Goal: Task Accomplishment & Management: Complete application form

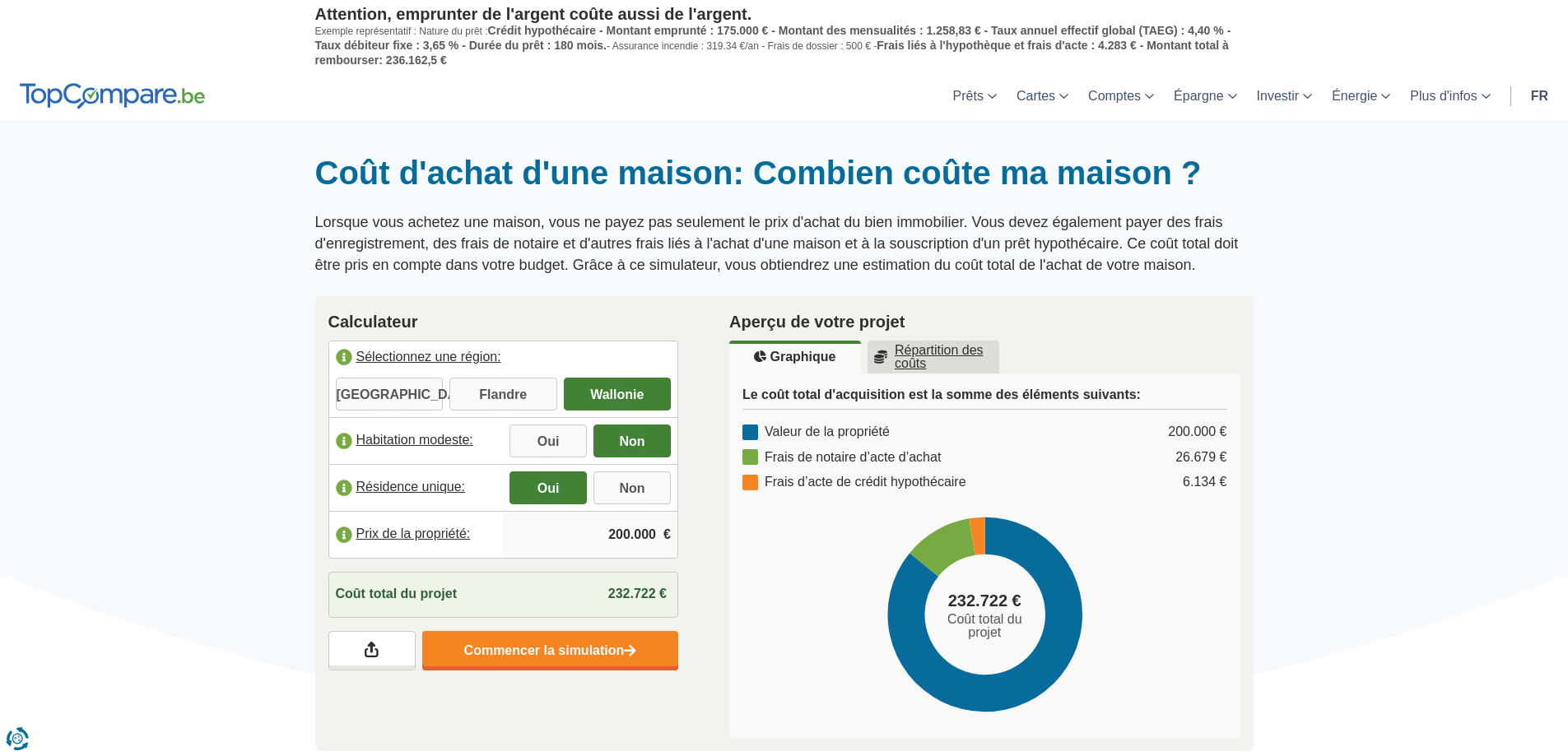
click at [607, 536] on input "200.000" at bounding box center [590, 535] width 161 height 45
click at [548, 655] on link "Commencer la simulation" at bounding box center [549, 651] width 256 height 40
drag, startPoint x: 645, startPoint y: 534, endPoint x: 582, endPoint y: 534, distance: 63.0
click at [582, 534] on input "500.000" at bounding box center [590, 535] width 161 height 45
type input "430.000"
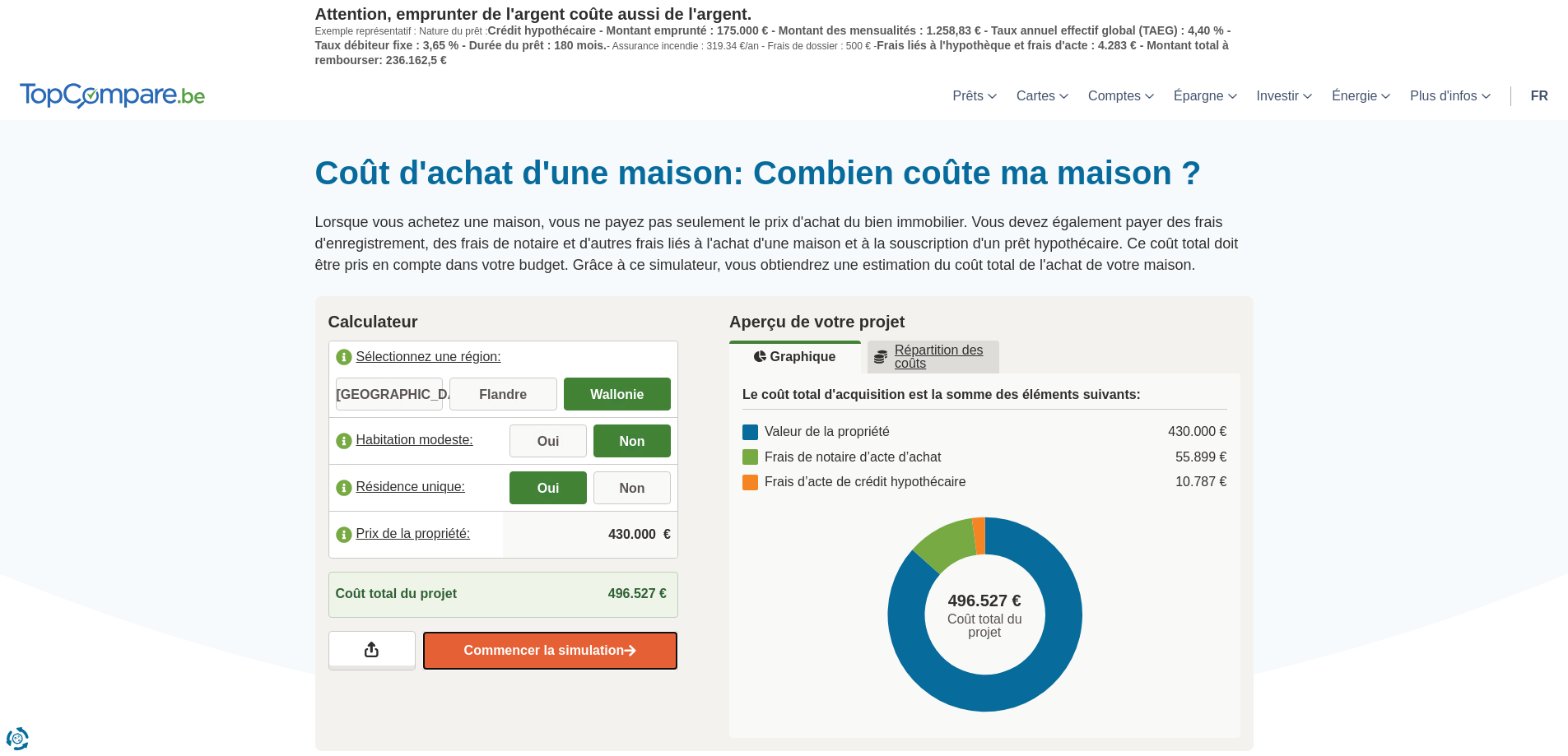
click at [559, 645] on link "Commencer la simulation" at bounding box center [549, 651] width 256 height 40
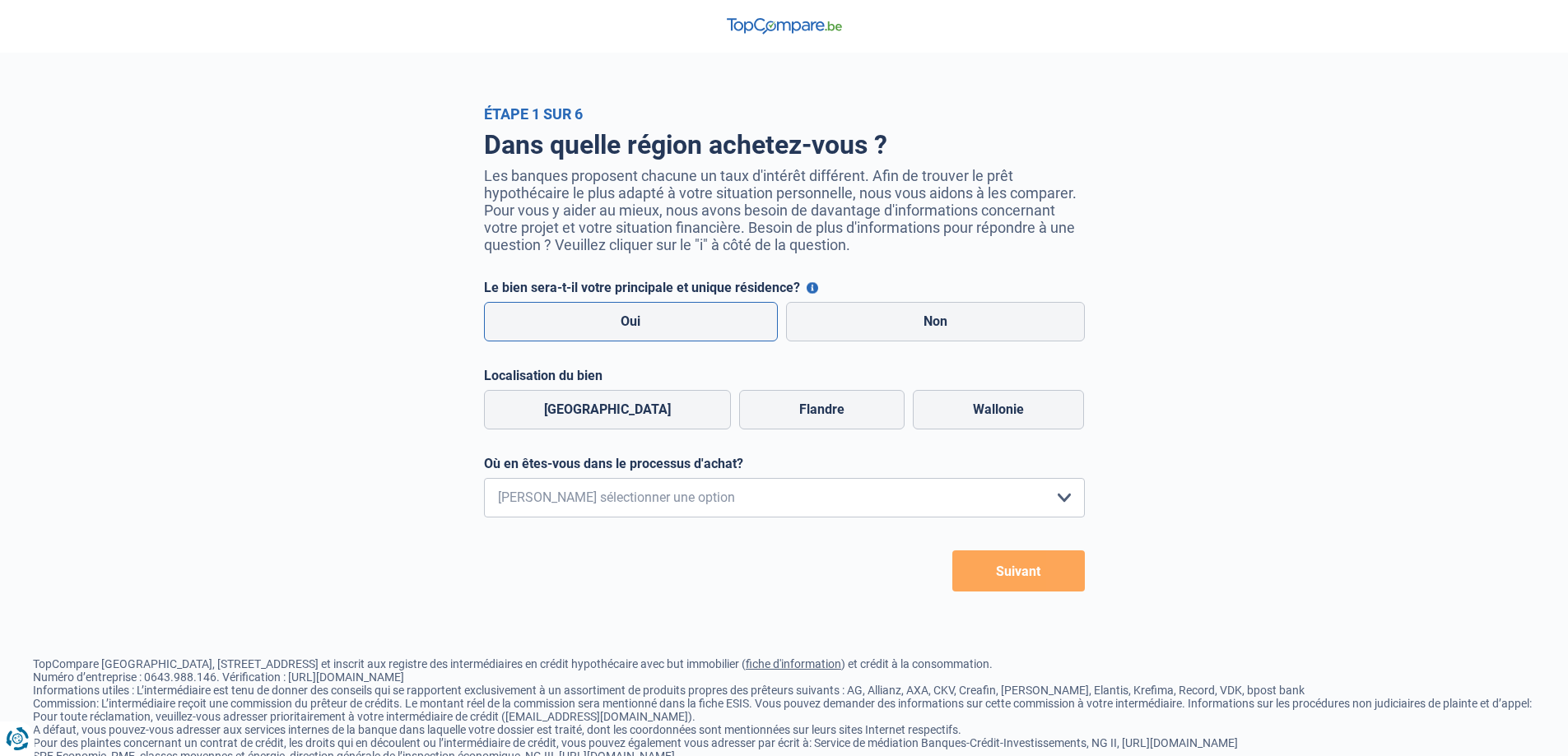
click at [675, 321] on label "Oui" at bounding box center [631, 322] width 295 height 40
click at [675, 321] on input "Oui" at bounding box center [631, 322] width 295 height 40
radio input "true"
click at [969, 404] on label "Wallonie" at bounding box center [998, 410] width 171 height 40
click at [969, 404] on input "Wallonie" at bounding box center [998, 410] width 171 height 40
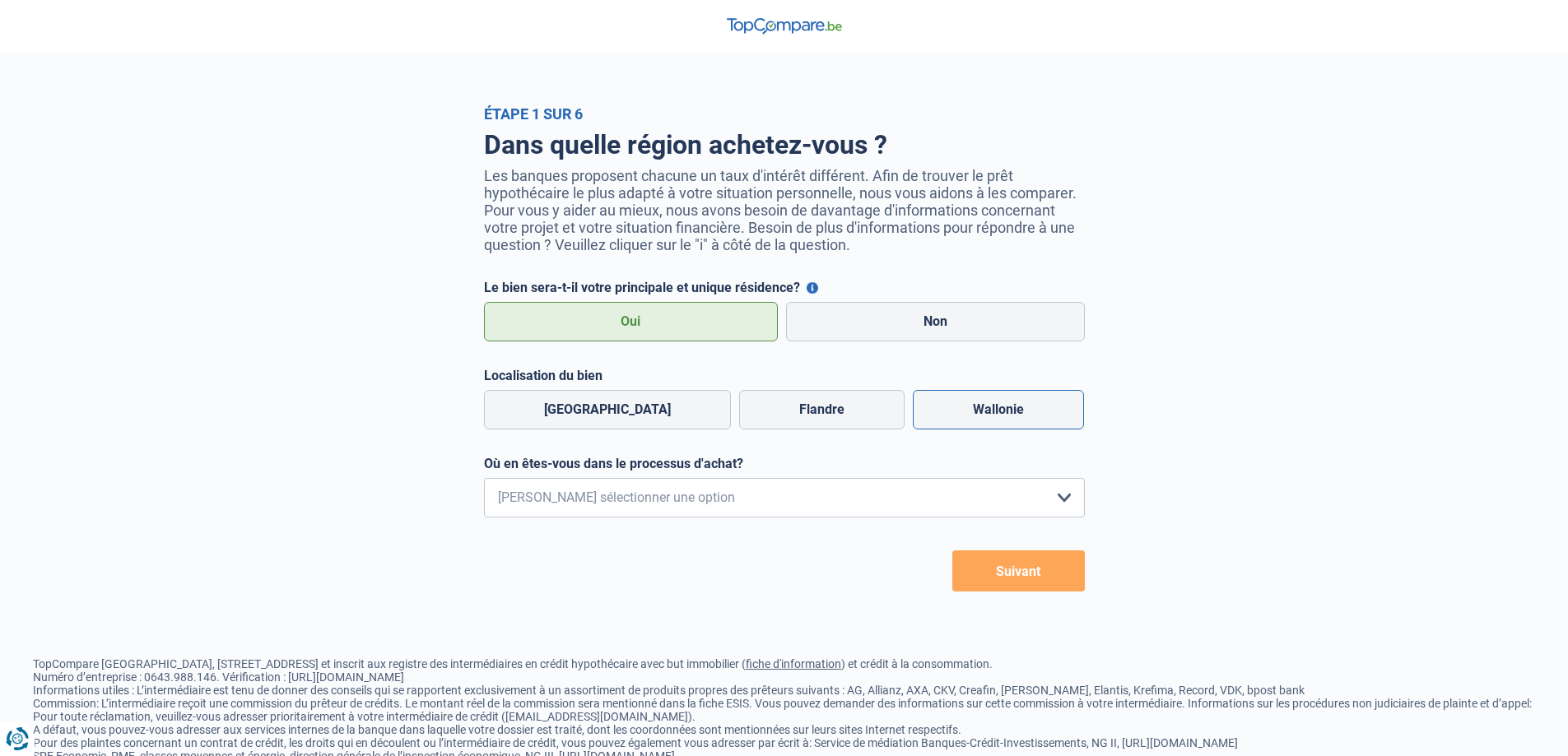
radio input "true"
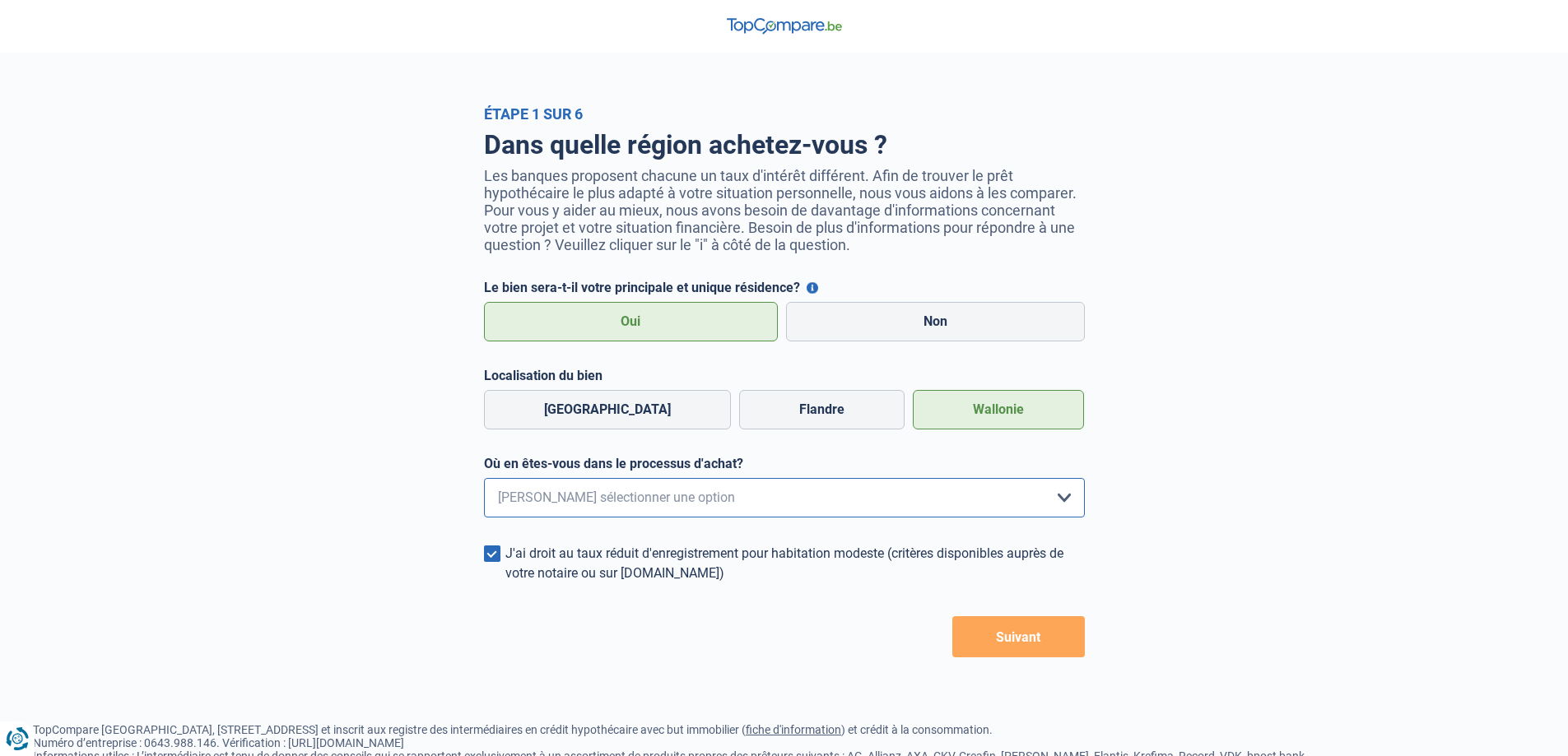
click at [785, 491] on select "Je me renseigne juste car je n'ai pas de projet d'achat concret actuellement Je…" at bounding box center [784, 498] width 601 height 40
select select "1a"
click at [484, 483] on select "Je me renseigne juste car je n'ai pas de projet d'achat concret actuellement Je…" at bounding box center [784, 498] width 601 height 40
click at [1015, 643] on button "Suivant" at bounding box center [1019, 637] width 132 height 41
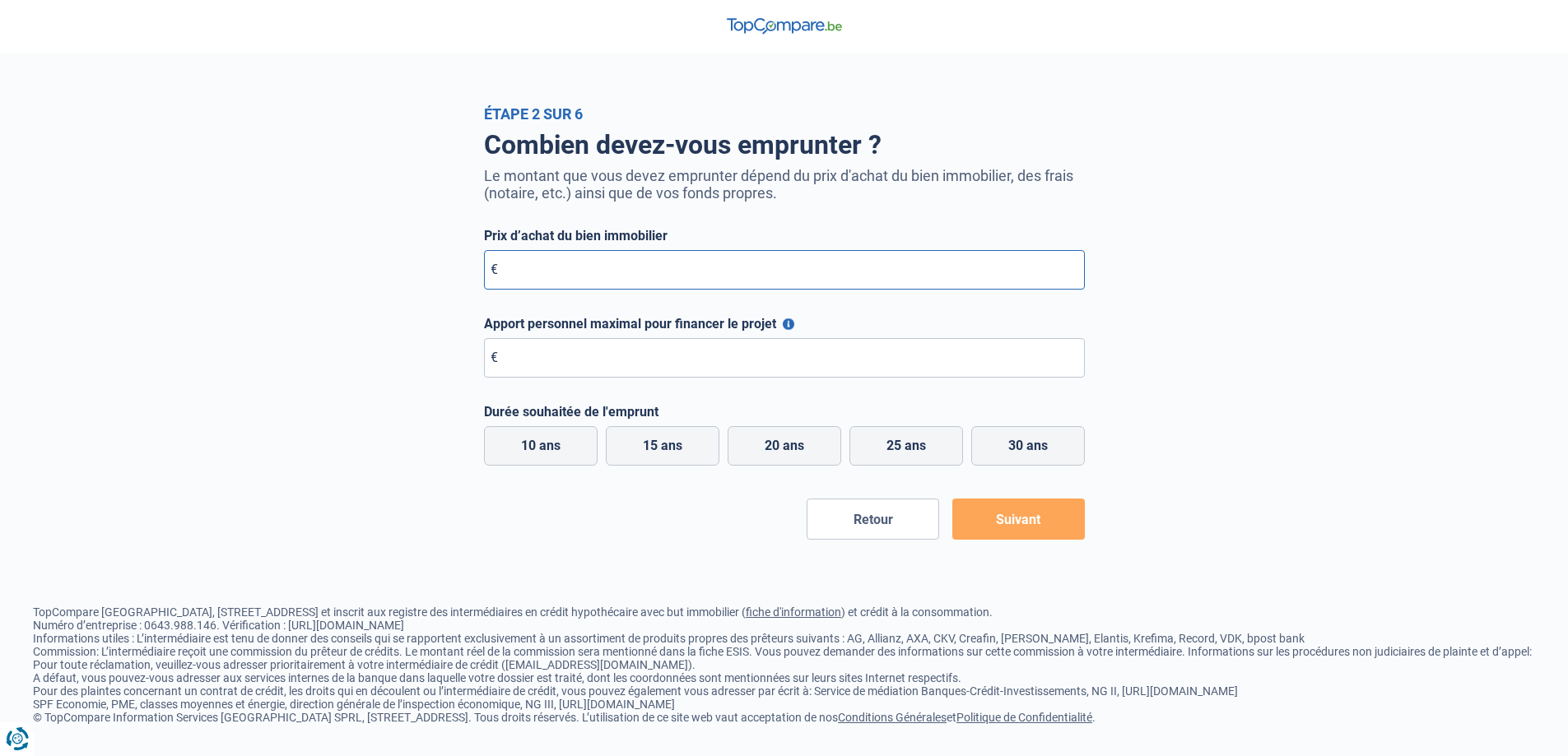
click at [564, 269] on input "Prix d’achat du bien immobilier" at bounding box center [784, 270] width 601 height 40
type input "500.000"
click at [564, 362] on input "Apport personnel maximal pour financer le projet" at bounding box center [784, 358] width 601 height 40
type input "240.000"
click at [797, 438] on label "20 ans" at bounding box center [784, 446] width 113 height 40
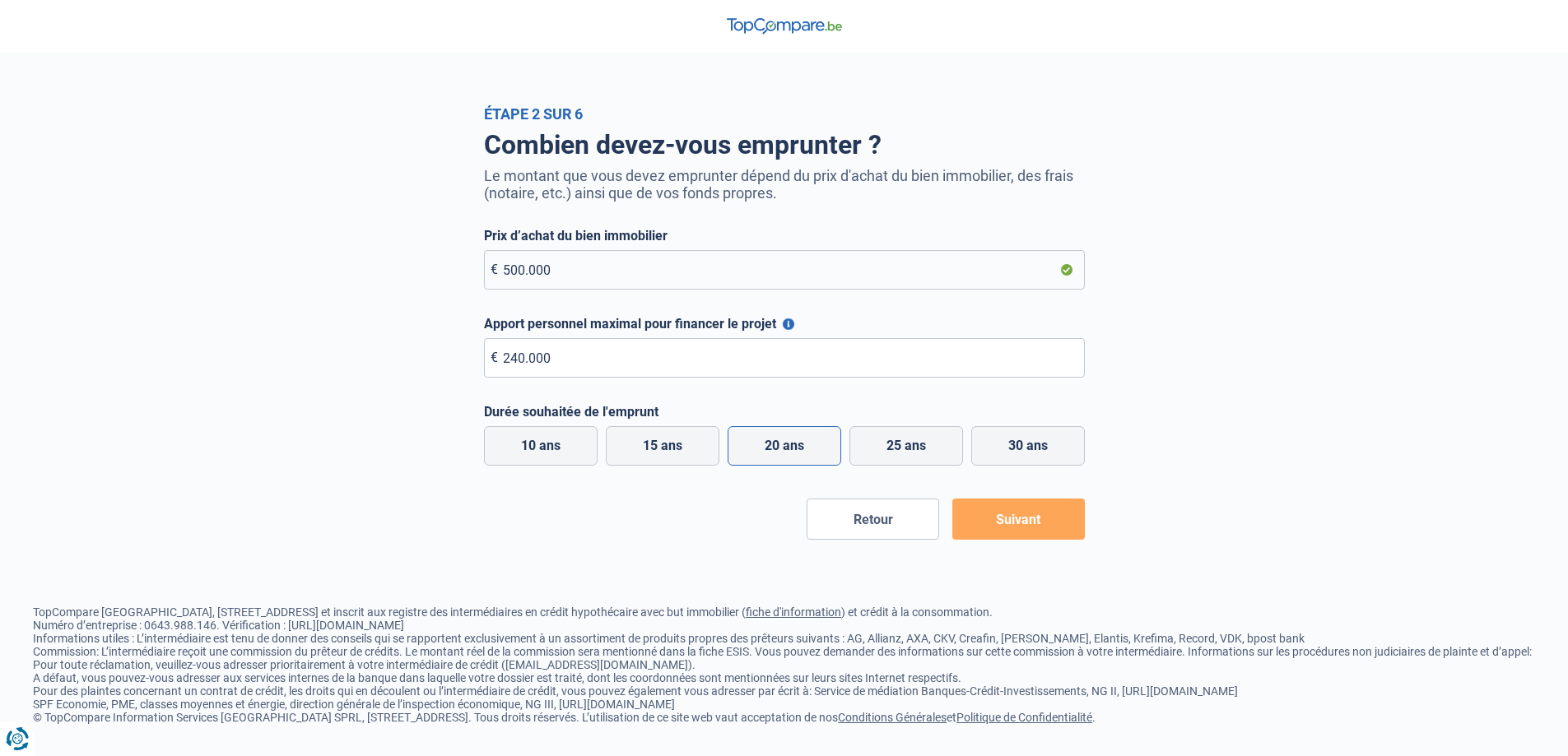
click at [797, 438] on input "20 ans" at bounding box center [784, 446] width 113 height 40
radio input "true"
click at [1017, 526] on button "Suivant" at bounding box center [1019, 519] width 132 height 41
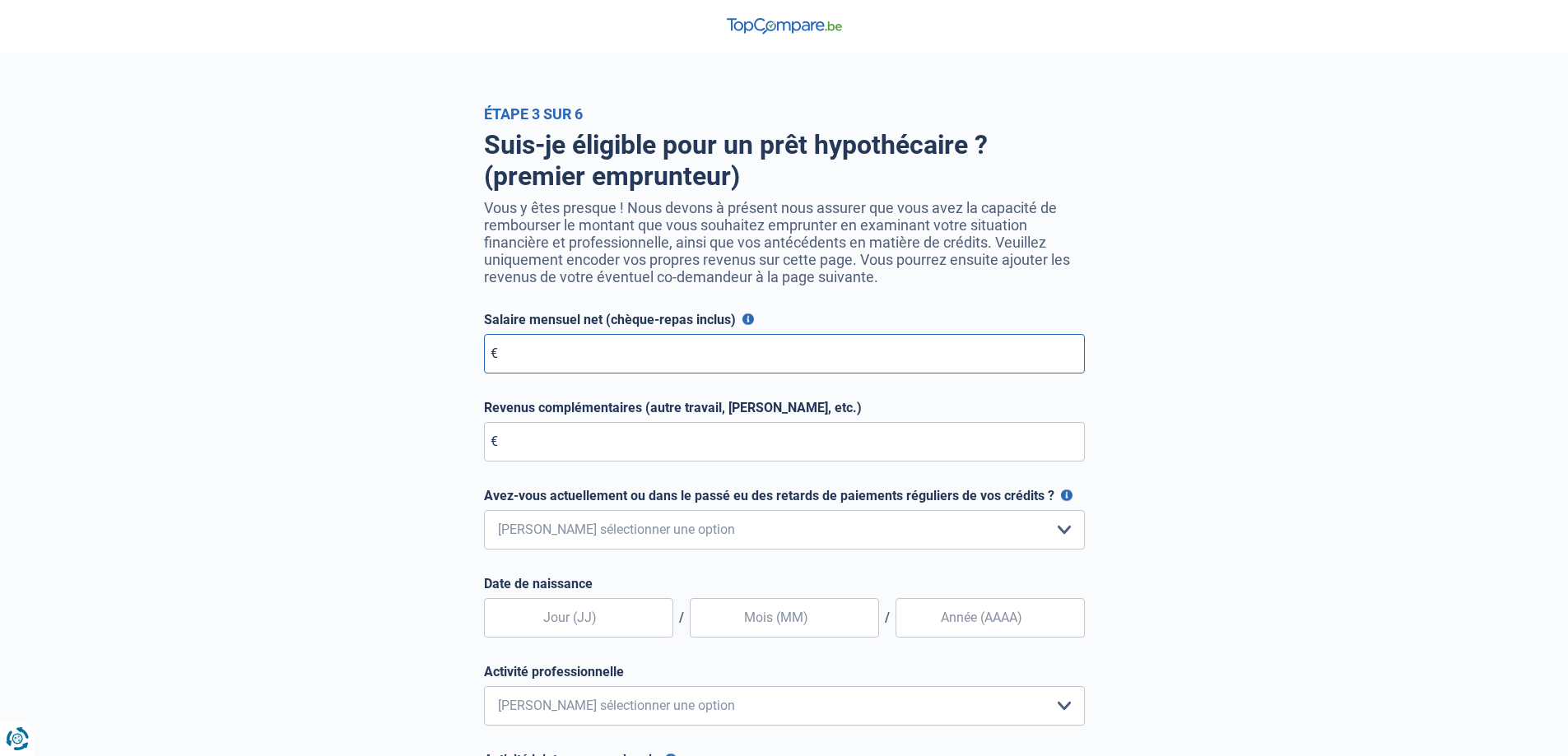
click at [669, 347] on input "Salaire mensuel net (chèque-repas inclus)" at bounding box center [784, 354] width 601 height 40
type input "2.500"
click at [546, 538] on select "Non, jamais Oui mais j'ai tout remboursé il y a moins d'un an Oui mais cela fai…" at bounding box center [784, 530] width 601 height 40
select select "0"
click at [484, 514] on select "Non, jamais Oui mais j'ai tout remboursé il y a moins d'un an Oui mais cela fai…" at bounding box center [784, 530] width 601 height 40
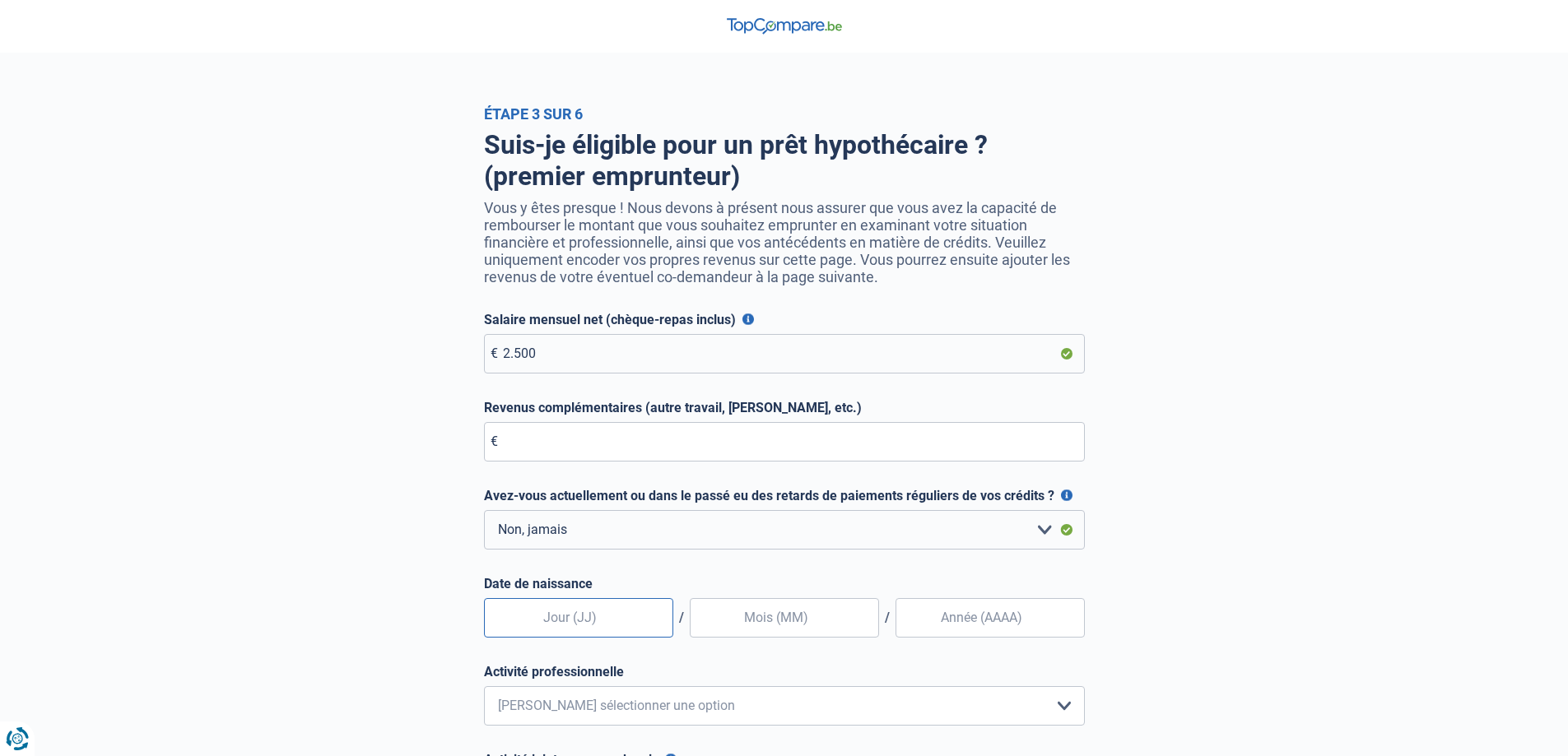
click at [541, 616] on input "text" at bounding box center [578, 618] width 189 height 40
type input "12"
type input "10"
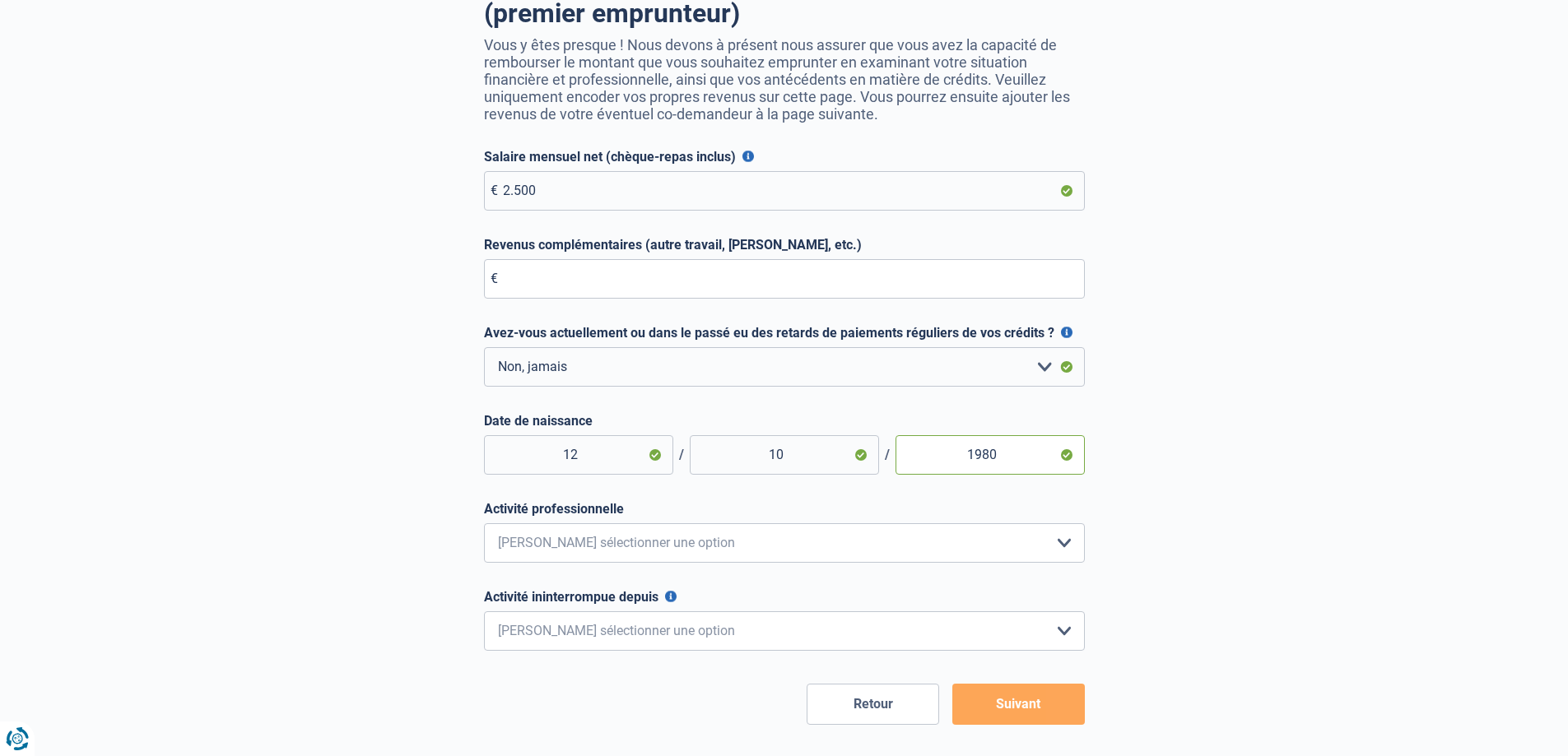
scroll to position [165, 0]
type input "1980"
click at [543, 538] on select "Employé privé Ouvrier Fonctionnaire Indépendant Dirigeant d'entreprise Pensionn…" at bounding box center [784, 542] width 601 height 40
select select "privateEmployee"
click at [484, 526] on select "Employé privé Ouvrier Fonctionnaire Indépendant Dirigeant d'entreprise Pensionn…" at bounding box center [784, 542] width 601 height 40
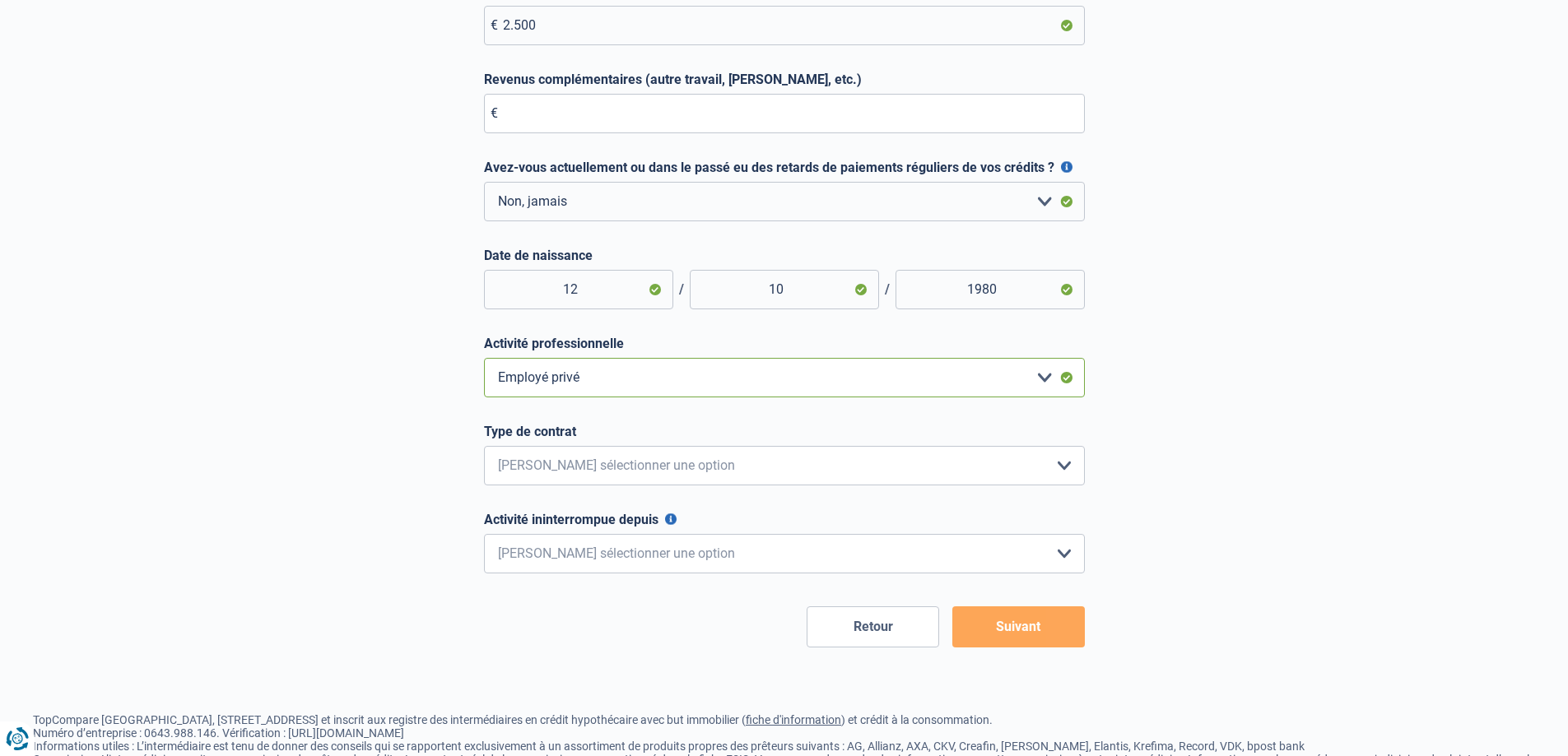
scroll to position [329, 0]
click at [645, 462] on select "Intérimaire Contrat à Durée Indéterminée Contrat à Durée Déterminée Veuillez sé…" at bounding box center [784, 465] width 601 height 40
click at [484, 449] on select "Intérimaire Contrat à Durée Indéterminée Contrat à Durée Déterminée Veuillez sé…" at bounding box center [784, 465] width 601 height 40
click at [609, 463] on select "Intérimaire Contrat à Durée Indéterminée Contrat à Durée Déterminée Veuillez sé…" at bounding box center [784, 465] width 601 height 40
select select "permanent"
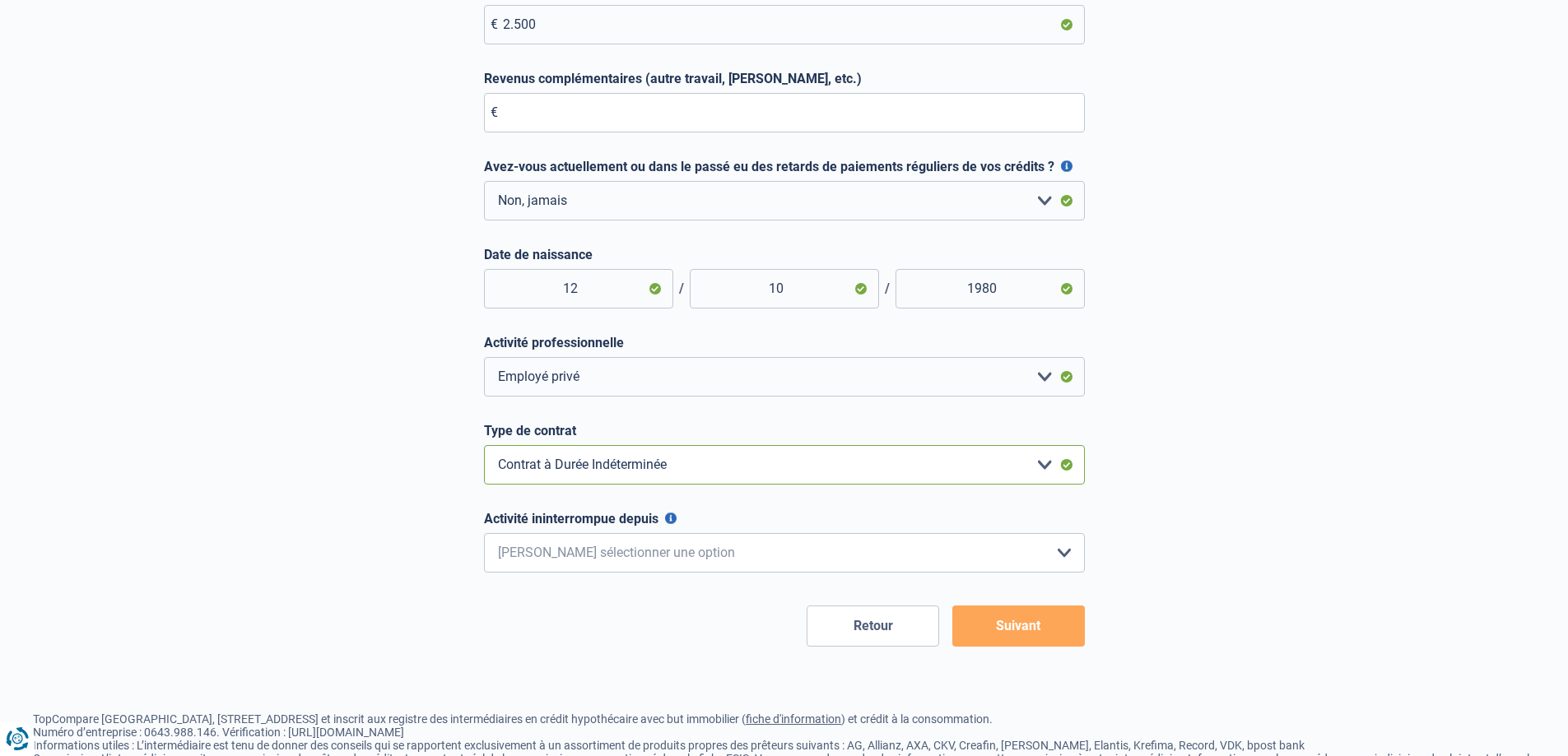
click at [484, 449] on select "Intérimaire Contrat à Durée Indéterminée Contrat à Durée Déterminée Veuillez sé…" at bounding box center [784, 465] width 601 height 40
click at [604, 551] on select "< 6 mois 6 - 12 mois 12 - 24 mois 24 - 36 mois > 36 mois Veuillez sélectionner …" at bounding box center [784, 553] width 601 height 40
select select "more36"
click at [484, 538] on select "< 6 mois 6 - 12 mois 12 - 24 mois 24 - 36 mois > 36 mois Veuillez sélectionner …" at bounding box center [784, 553] width 601 height 40
click at [996, 631] on button "Suivant" at bounding box center [1019, 626] width 132 height 41
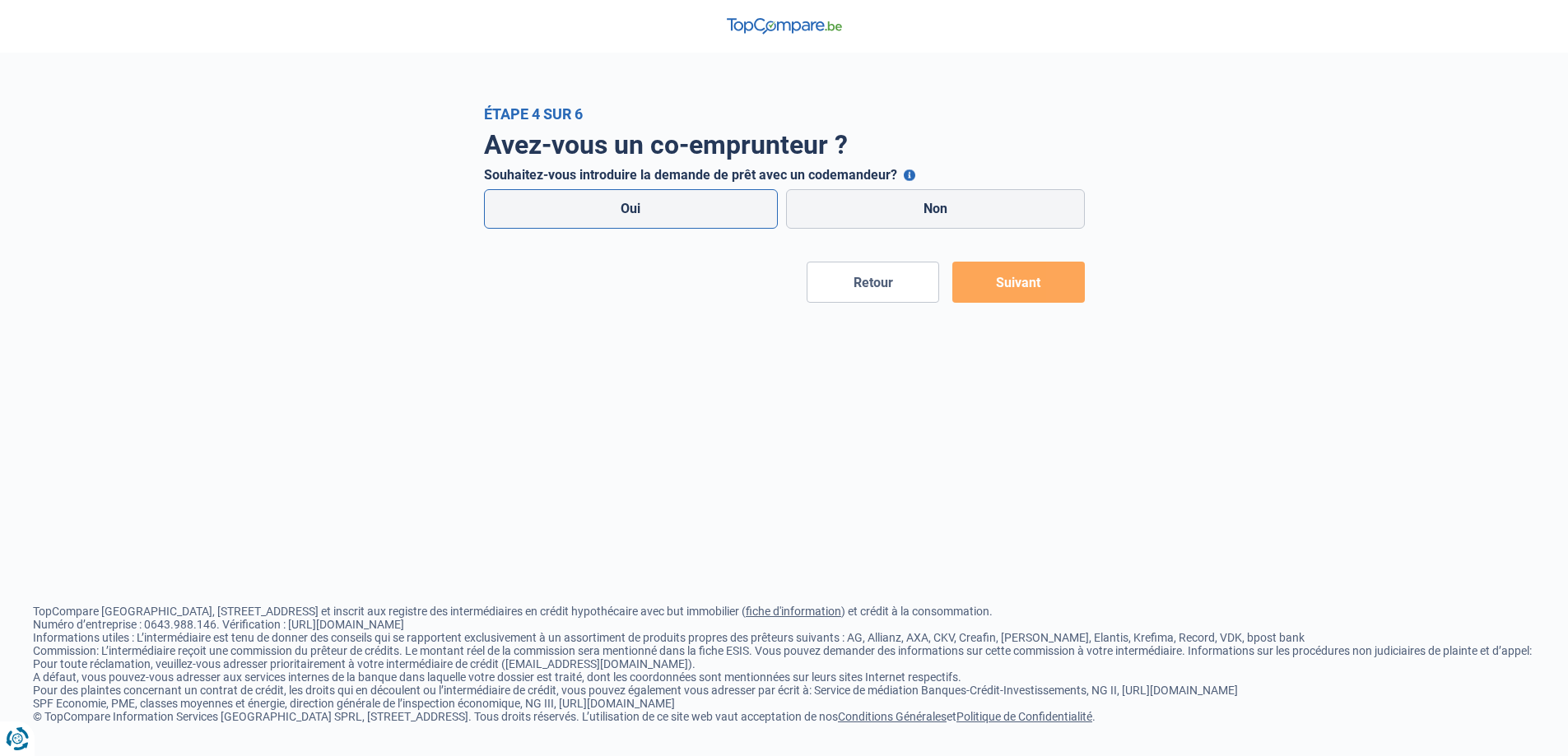
click at [707, 195] on label "Oui" at bounding box center [631, 209] width 295 height 40
click at [707, 195] on input "Oui" at bounding box center [631, 209] width 295 height 40
radio input "true"
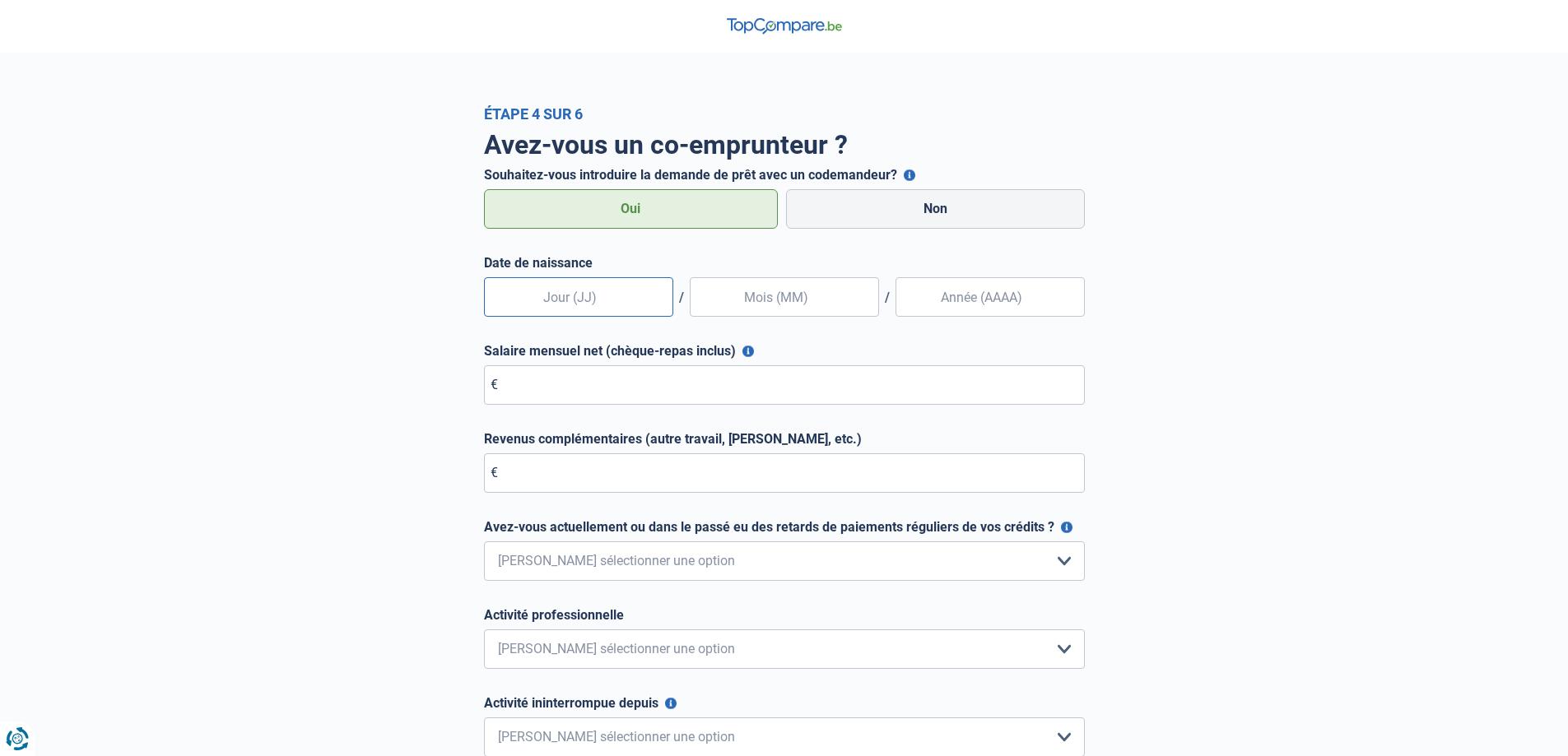
click at [559, 306] on input "text" at bounding box center [578, 297] width 189 height 40
type input "05"
type input "06"
type input "1980"
click at [535, 387] on input "Salaire mensuel net (chèque-repas inclus)" at bounding box center [784, 385] width 601 height 40
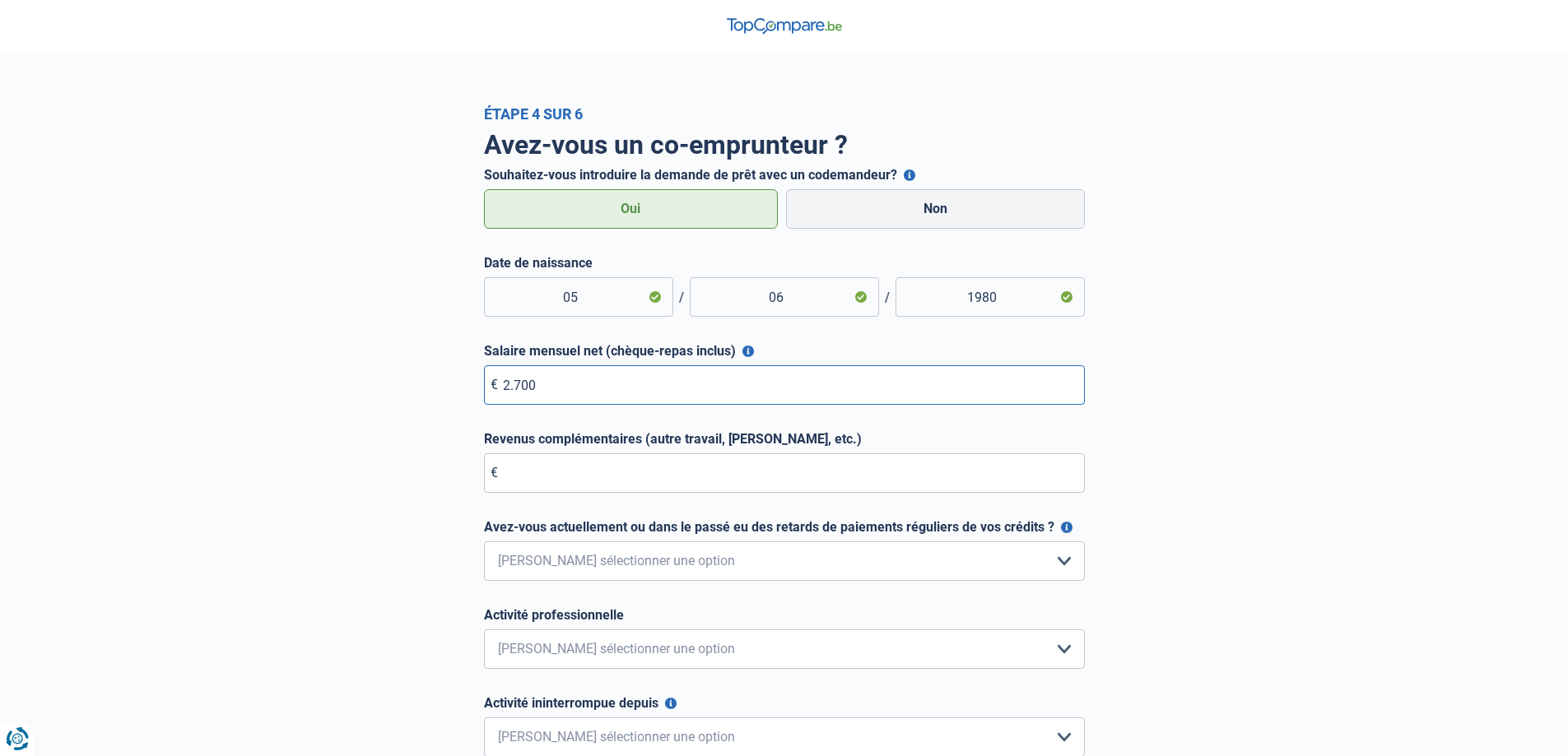
type input "2.700"
click at [560, 551] on select "Non, jamais Oui mais j'ai tout remboursé il y a moins d'un an Oui mais cela fai…" at bounding box center [784, 562] width 601 height 40
select select "0"
click at [484, 543] on select "Non, jamais Oui mais j'ai tout remboursé il y a moins d'un an Oui mais cela fai…" at bounding box center [784, 562] width 601 height 40
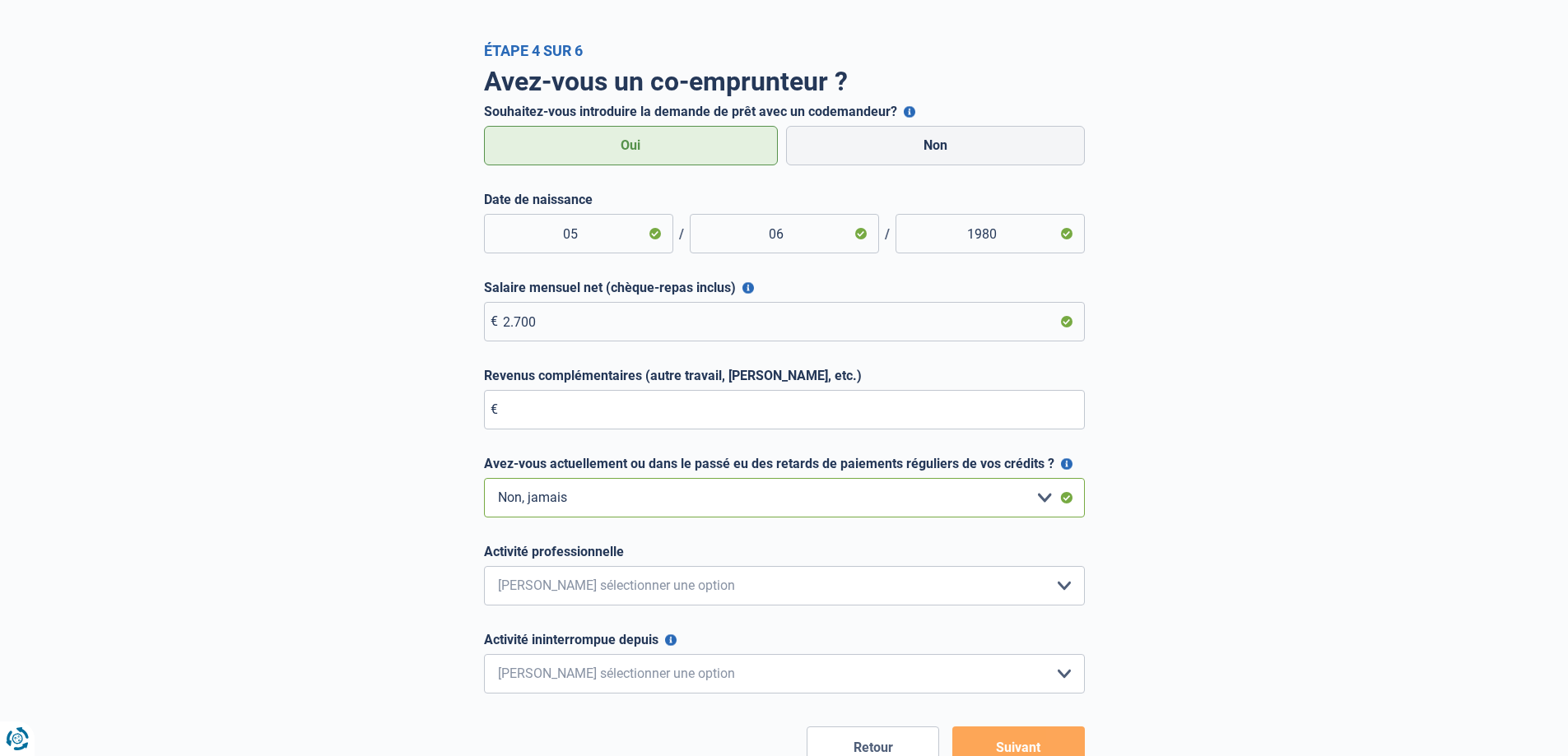
scroll to position [165, 0]
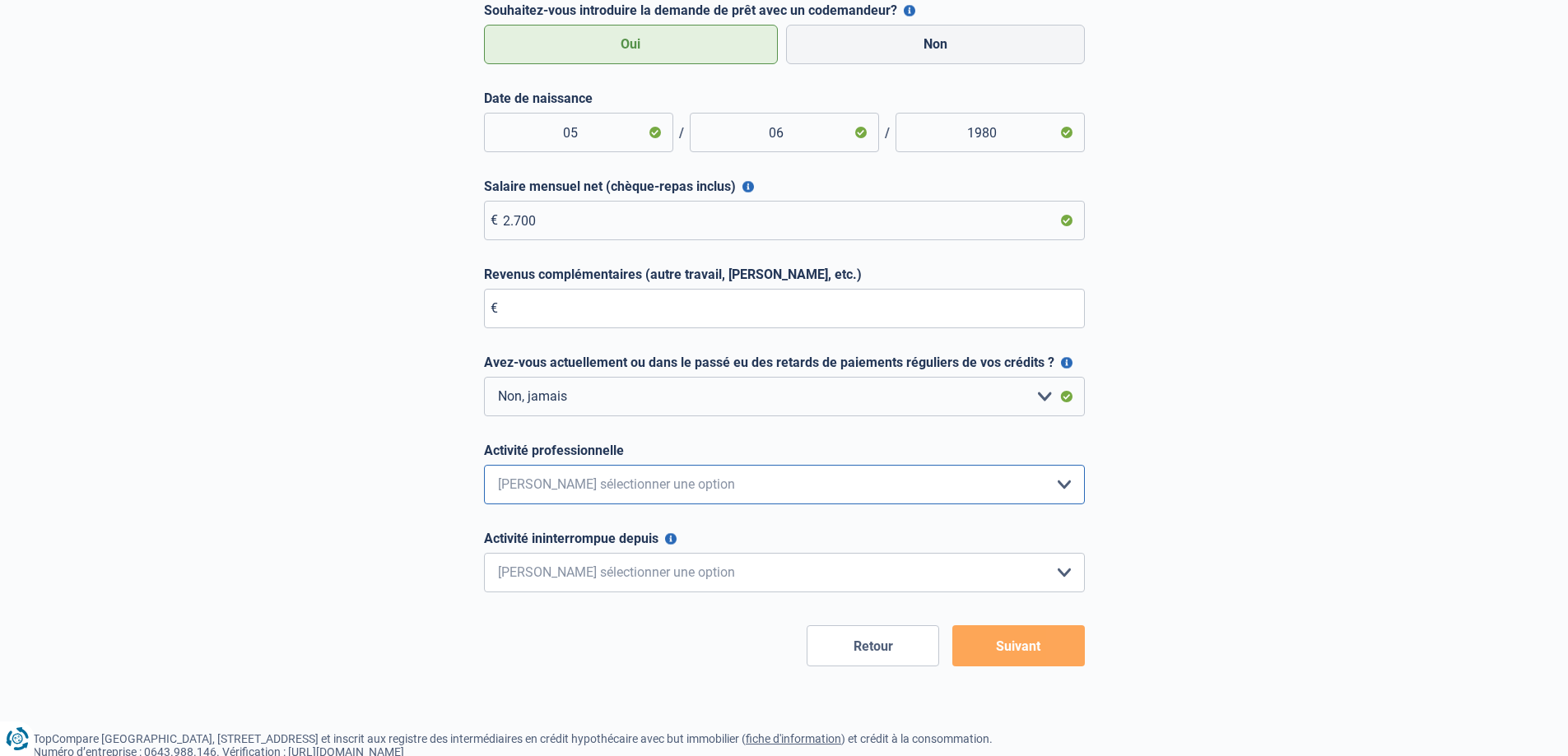
click at [601, 488] on select "Employé privé Ouvrier Fonctionnaire Indépendant Dirigeant d'entreprise Pensionn…" at bounding box center [784, 485] width 601 height 40
select select "privateEmployee"
click at [484, 466] on select "Employé privé Ouvrier Fonctionnaire Indépendant Dirigeant d'entreprise Pensionn…" at bounding box center [784, 485] width 601 height 40
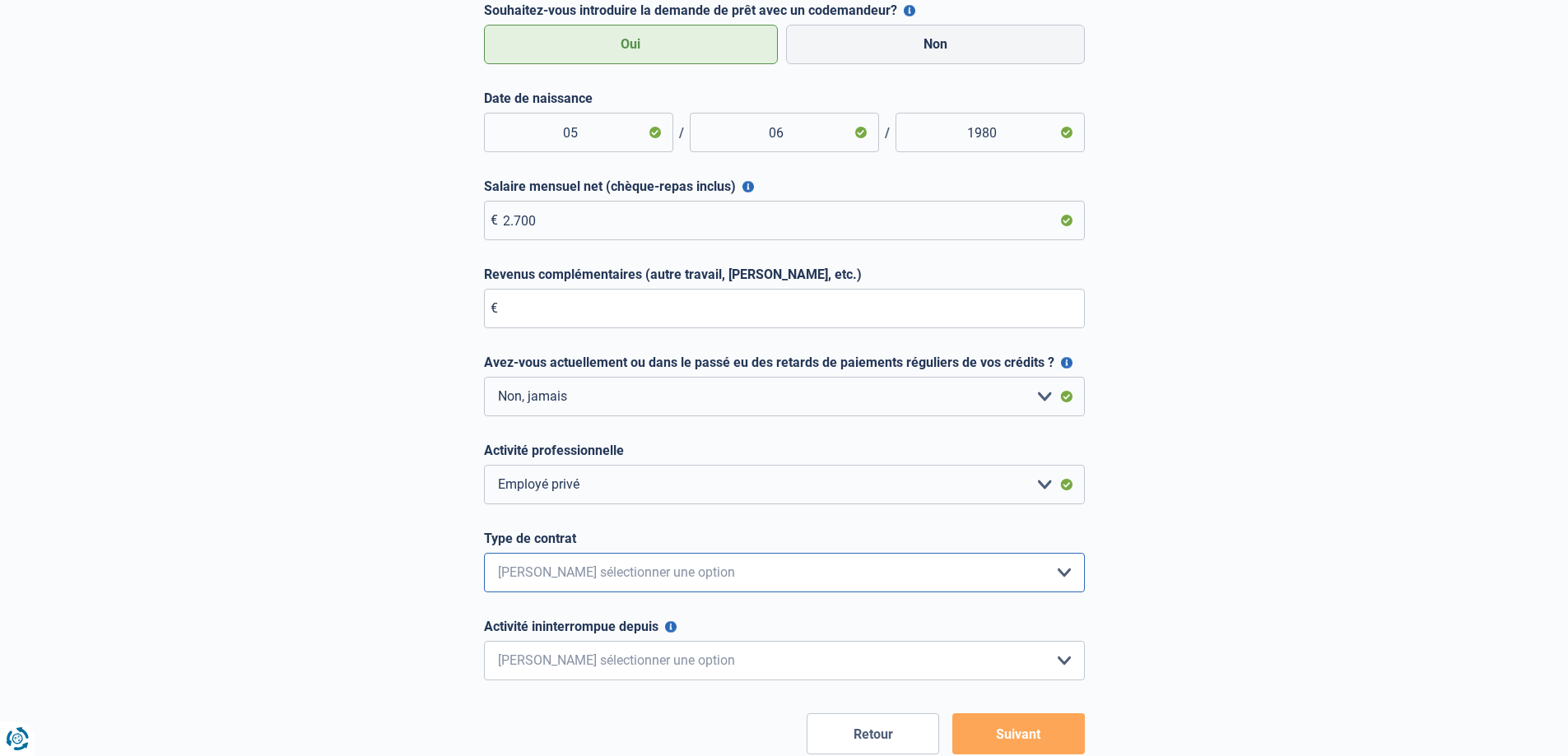
click at [589, 576] on select "Intérimaire Contrat à Durée Indéterminée Contrat à Durée Déterminée Veuillez sé…" at bounding box center [784, 573] width 601 height 40
select select "permanent"
click at [484, 554] on select "Intérimaire Contrat à Durée Indéterminée Contrat à Durée Déterminée Veuillez sé…" at bounding box center [784, 573] width 601 height 40
click at [584, 655] on select "< 6 mois 6 - 12 mois 12 - 24 mois 24 - 36 mois > 36 mois Veuillez sélectionner …" at bounding box center [784, 661] width 601 height 40
select select "less36"
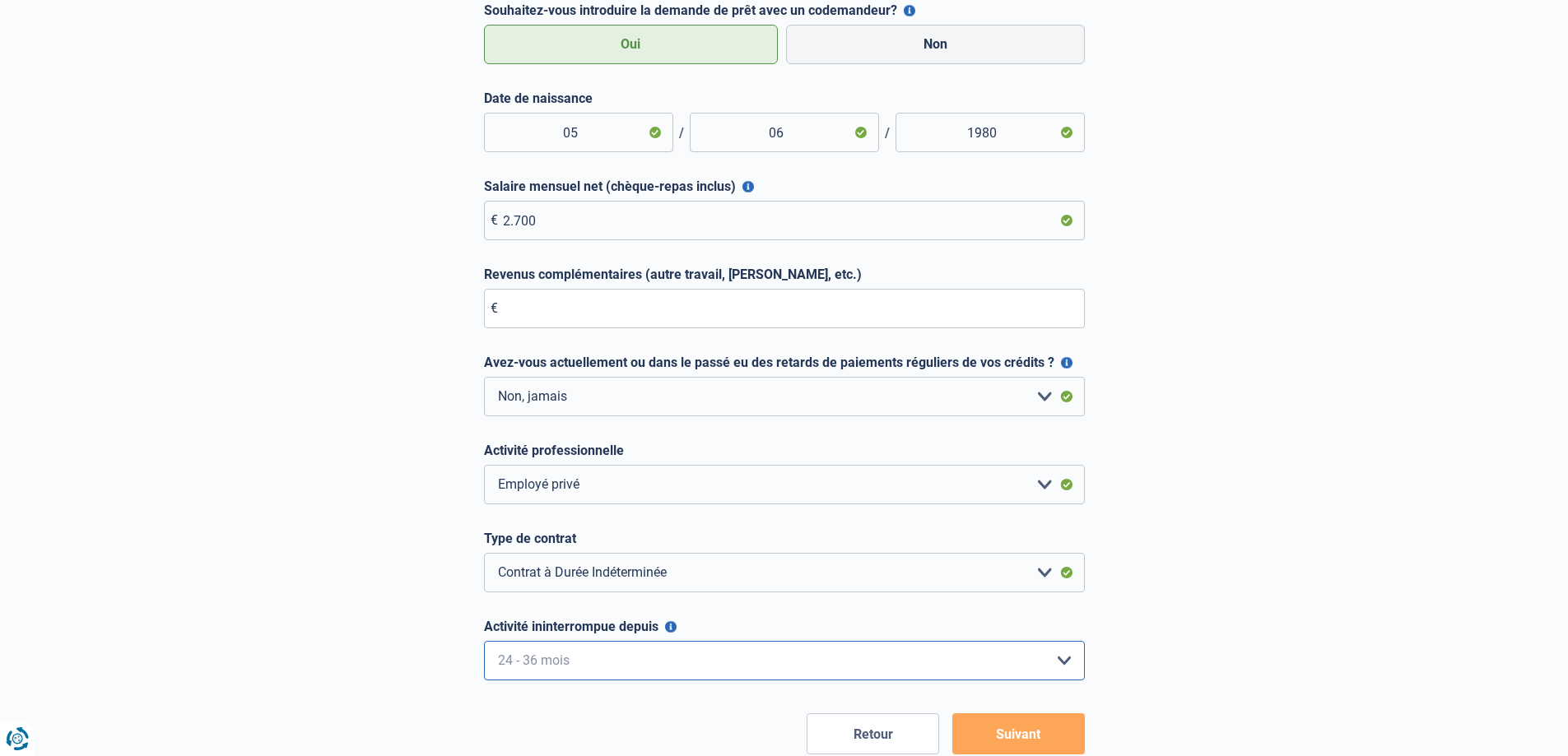
click at [484, 642] on select "< 6 mois 6 - 12 mois 12 - 24 mois 24 - 36 mois > 36 mois Veuillez sélectionner …" at bounding box center [784, 661] width 601 height 40
click at [986, 734] on button "Suivant" at bounding box center [1019, 734] width 132 height 41
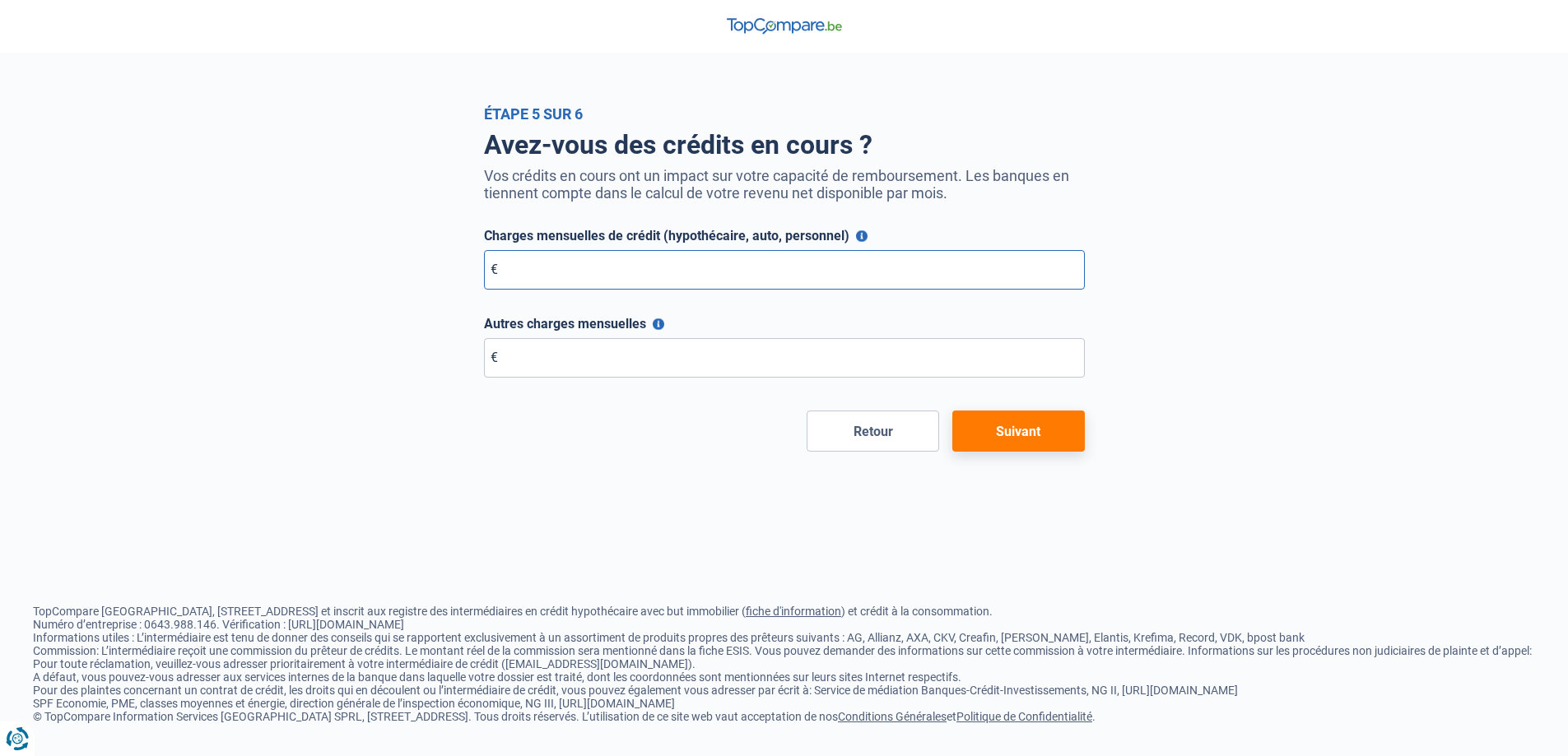
click at [741, 266] on input "Charges mensuelles de crédit (hypothécaire, auto, personnel)" at bounding box center [784, 270] width 601 height 40
type input "0"
click at [747, 352] on input "Autres charges mensuelles" at bounding box center [784, 358] width 601 height 40
type input "0"
click at [1059, 427] on button "Suivant" at bounding box center [1019, 431] width 132 height 41
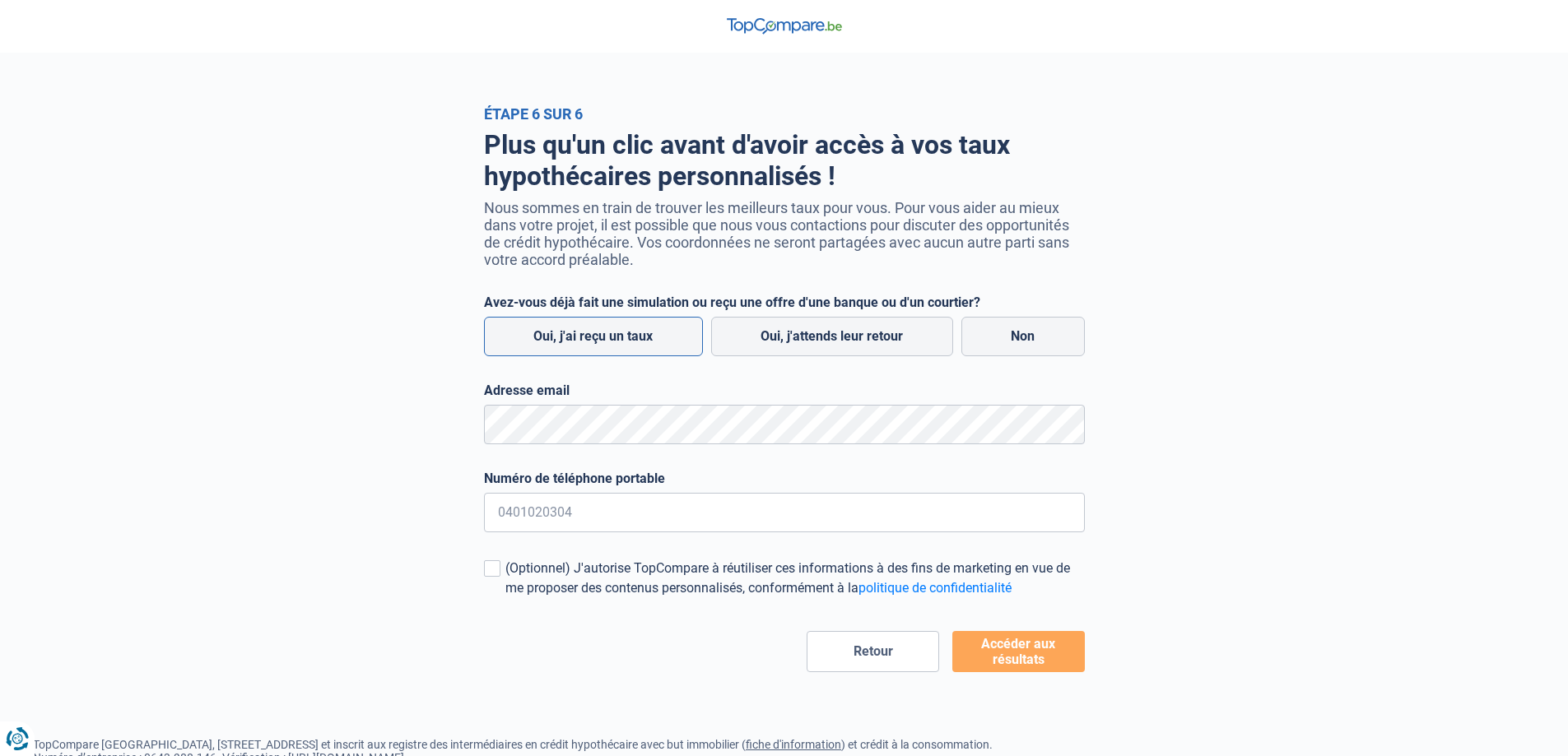
click at [605, 347] on label "Oui, j'ai reçu un taux" at bounding box center [593, 337] width 219 height 40
click at [605, 347] on input "Oui, j'ai reçu un taux" at bounding box center [593, 337] width 219 height 40
radio input "true"
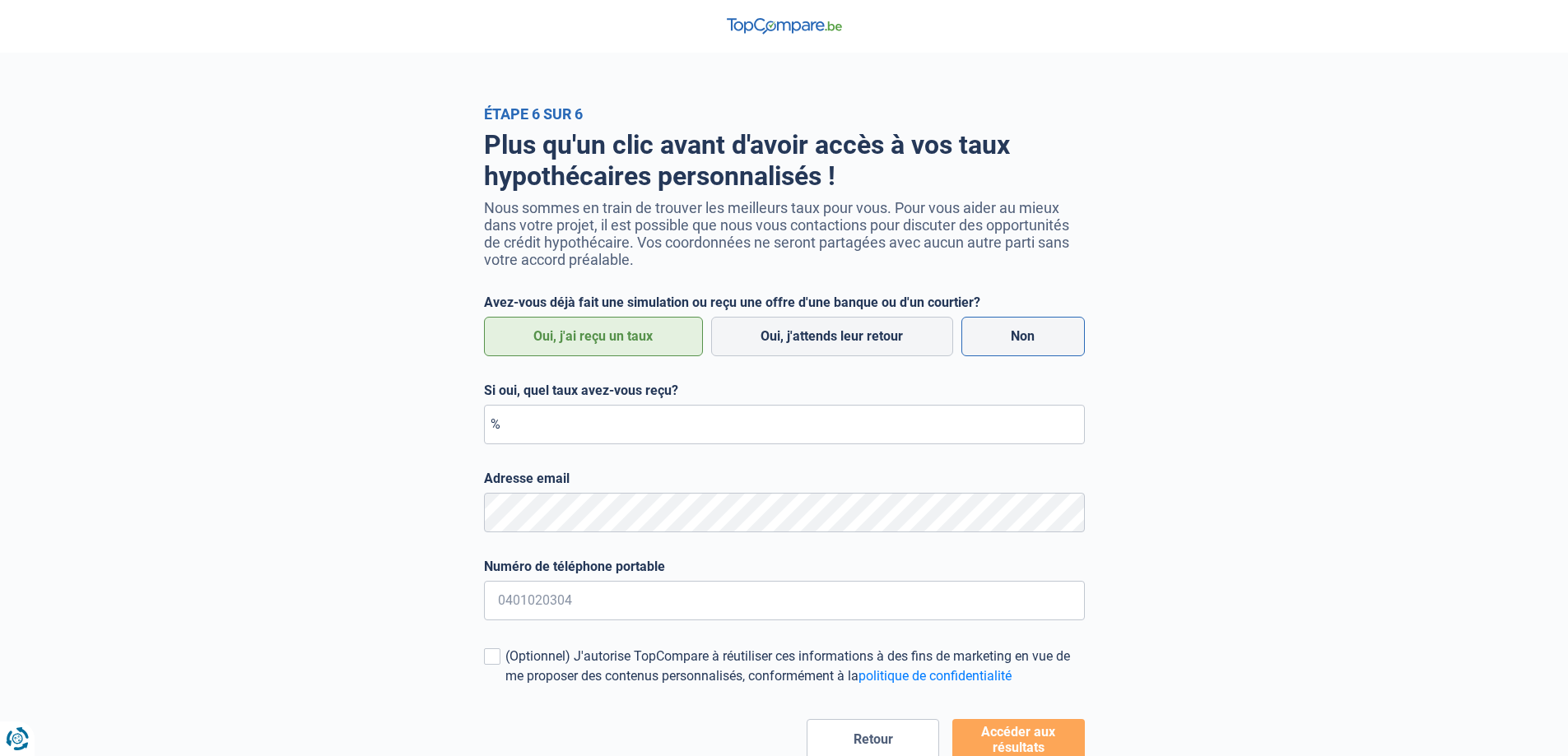
click at [1058, 340] on label "Non" at bounding box center [1023, 337] width 123 height 40
click at [1058, 340] on input "Non" at bounding box center [1023, 337] width 123 height 40
radio input "true"
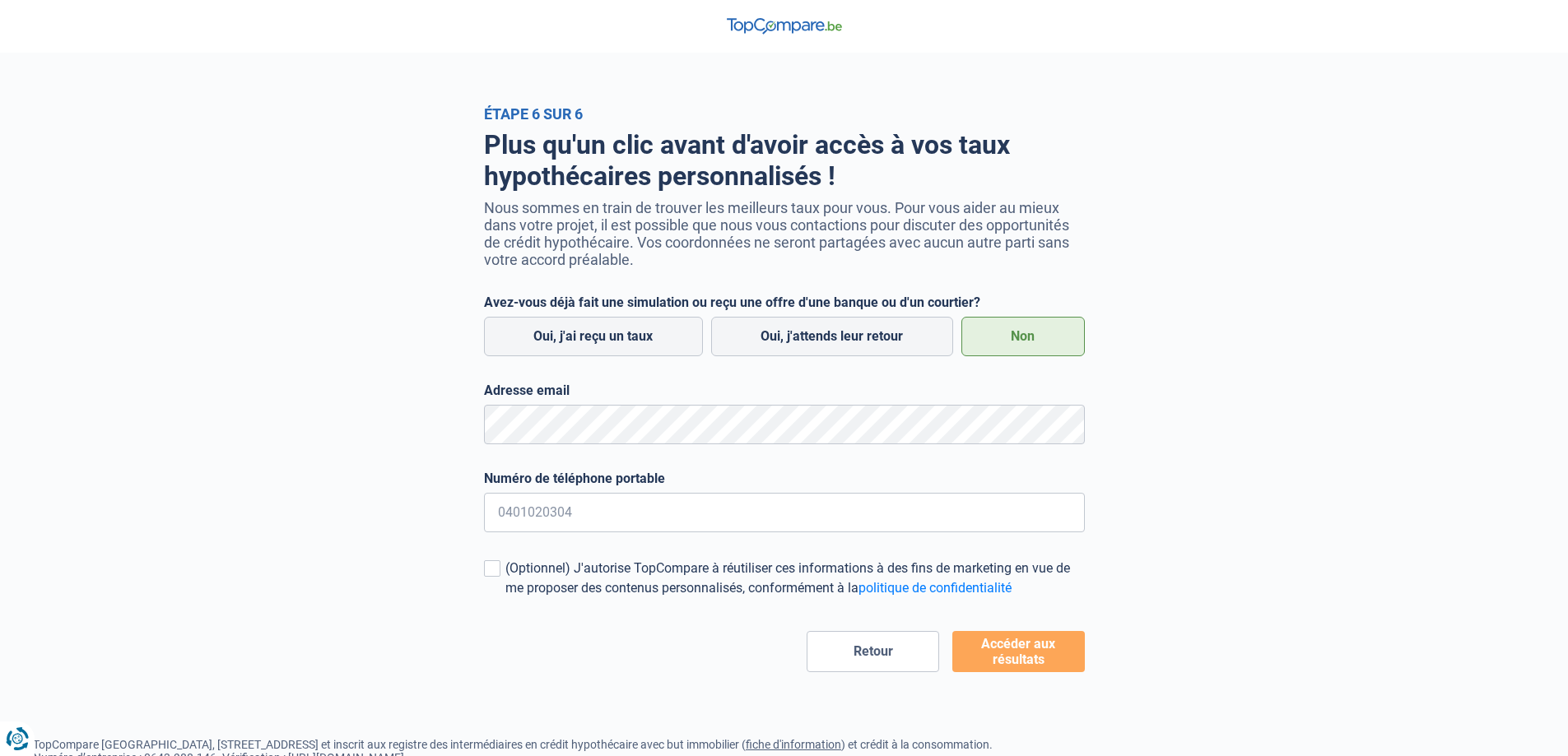
click at [1005, 663] on button "Accéder aux résultats" at bounding box center [1019, 652] width 132 height 41
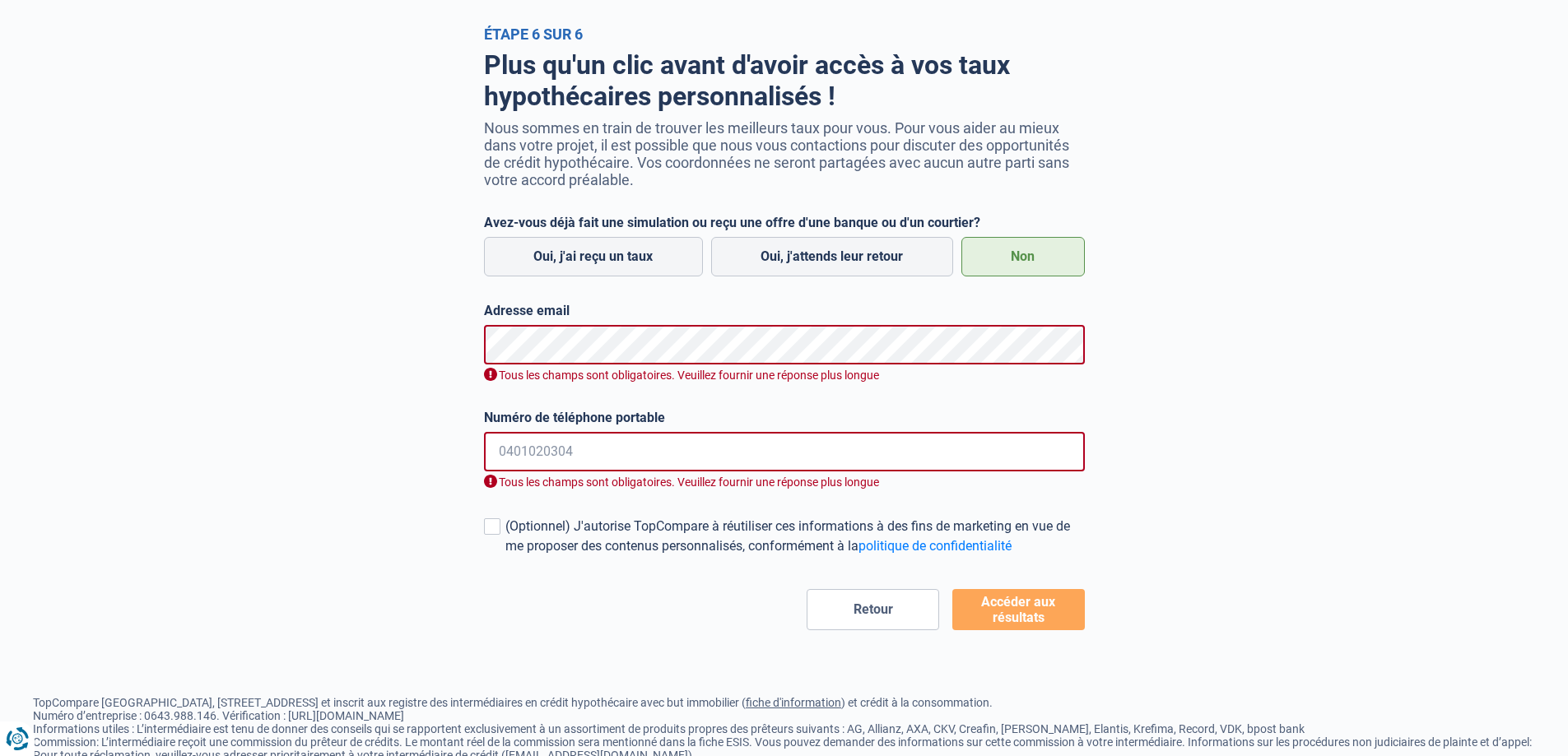
scroll to position [145, 0]
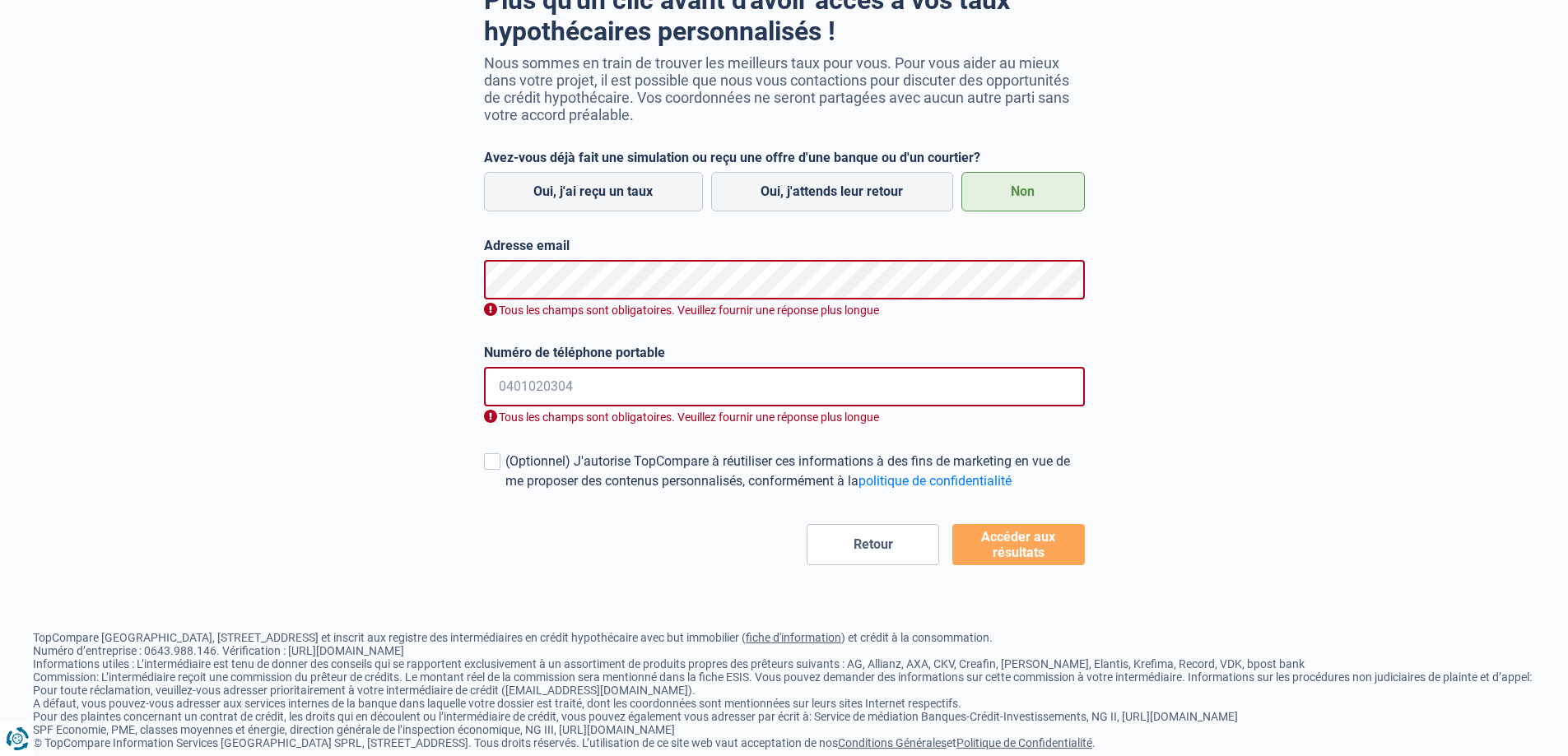
drag, startPoint x: 867, startPoint y: 547, endPoint x: 837, endPoint y: 539, distance: 31.0
click at [866, 547] on button "Retour" at bounding box center [873, 545] width 132 height 41
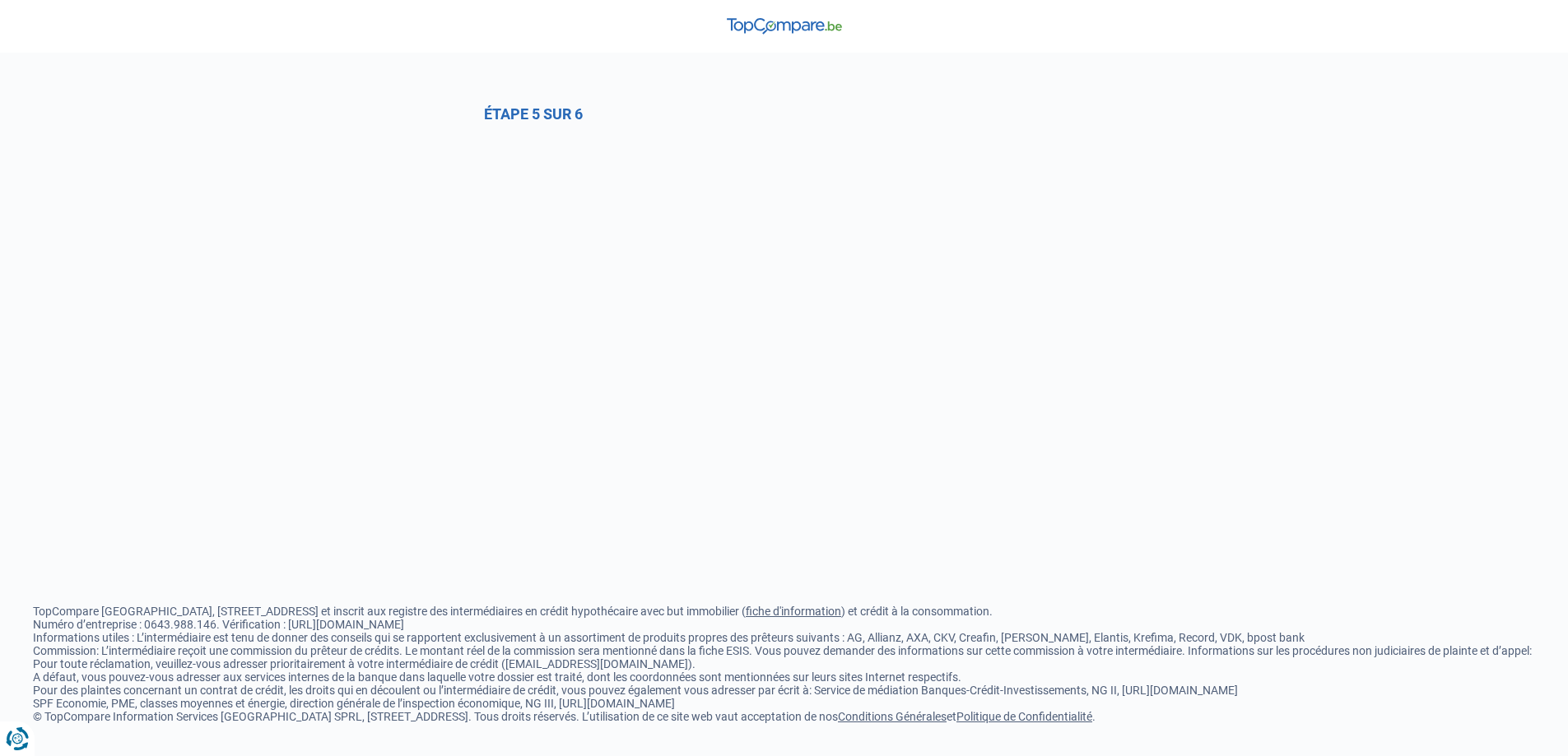
select select "0"
select select "privateEmployee"
select select "permanent"
select select "less36"
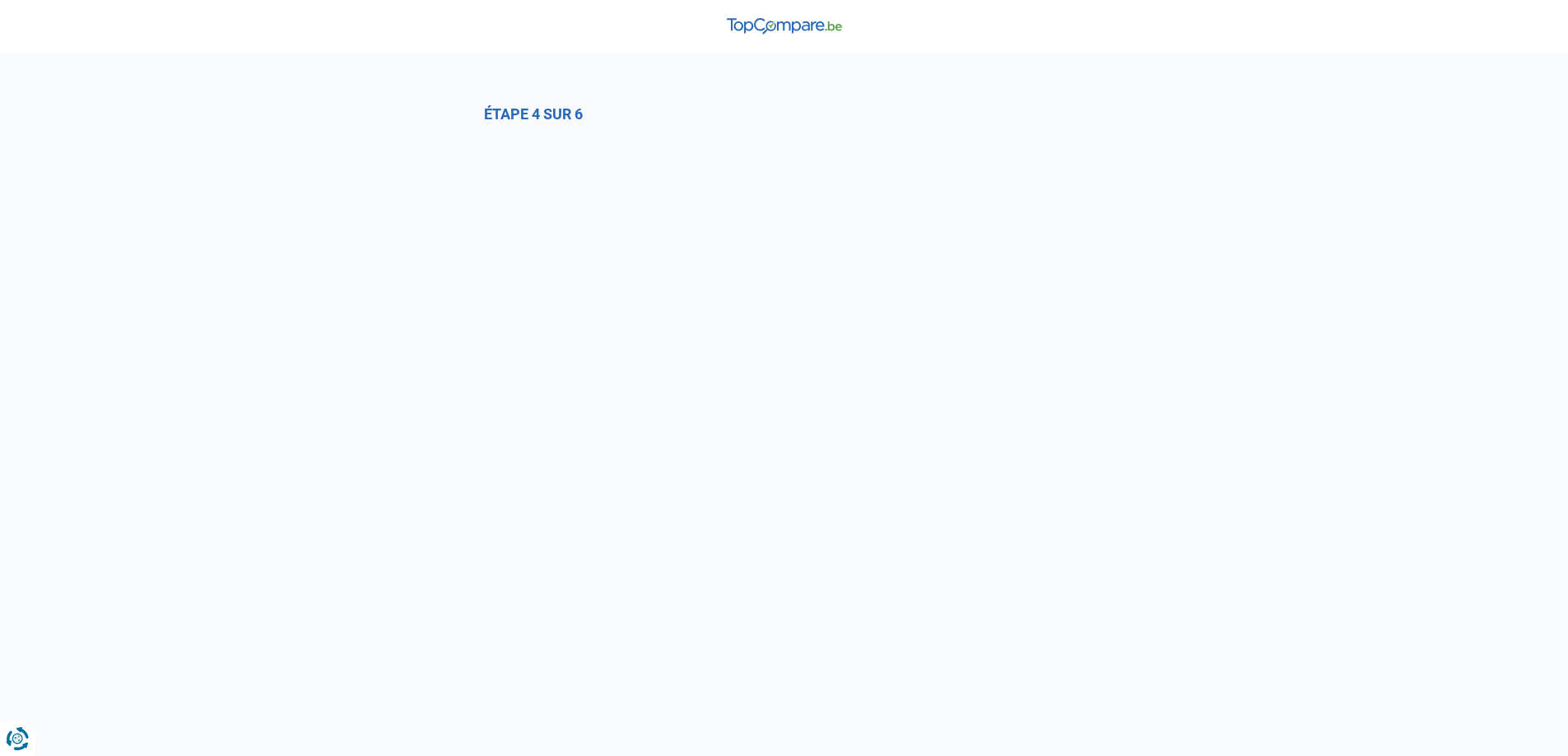
select select "0"
select select "privateEmployee"
select select "permanent"
select select "more36"
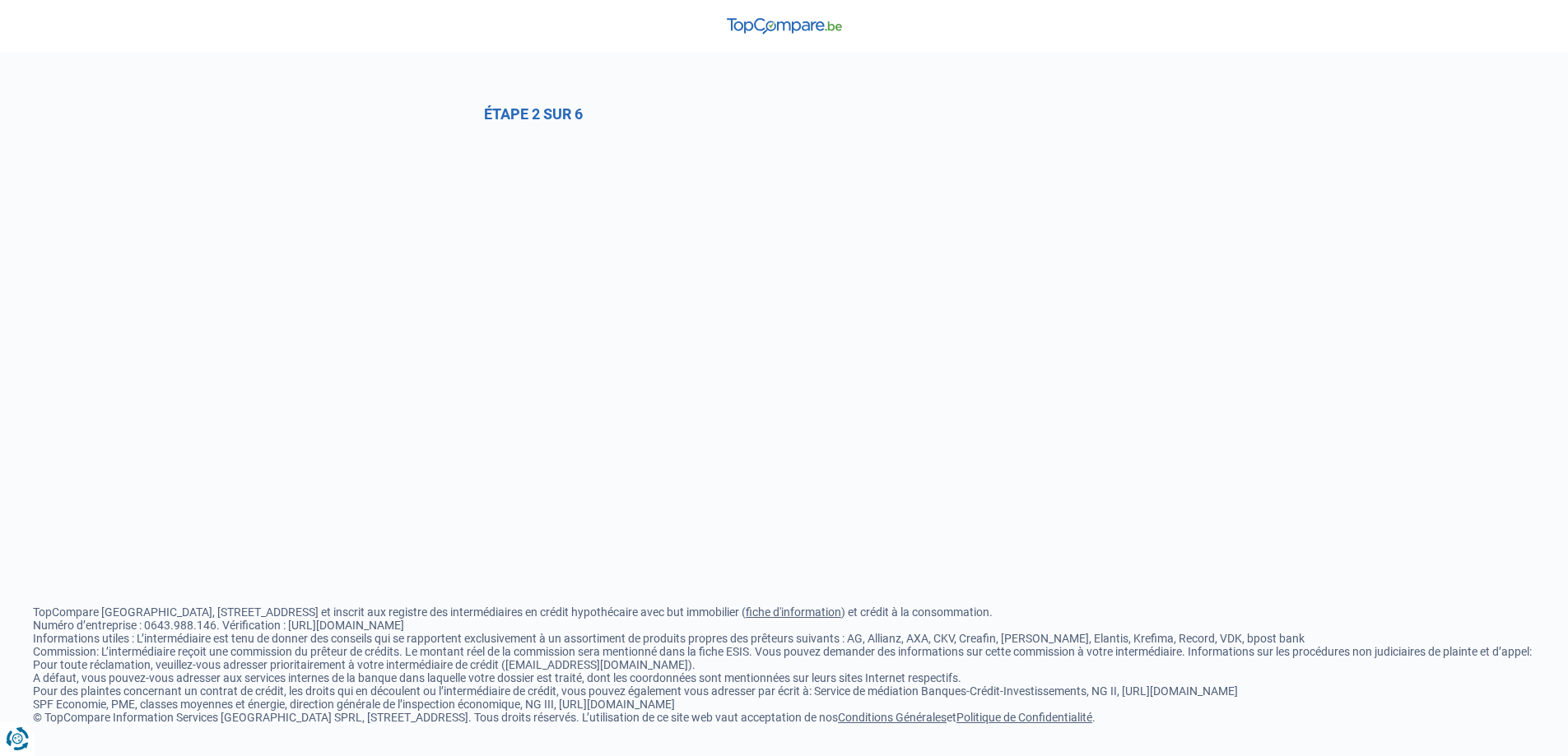
select select "1a"
